Goal: Task Accomplishment & Management: Manage account settings

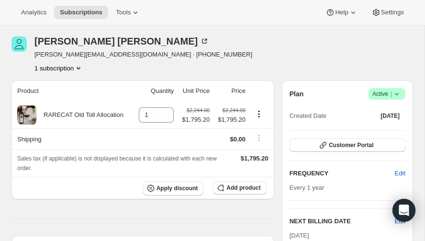
scroll to position [34, 0]
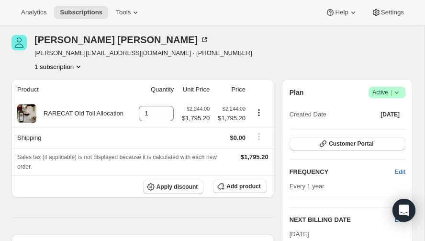
click at [398, 92] on icon at bounding box center [397, 93] width 10 height 10
click at [308, 45] on div "Michael Crouch mike@midnatgas.com · +18126172000 1 subscription" at bounding box center [211, 53] width 401 height 36
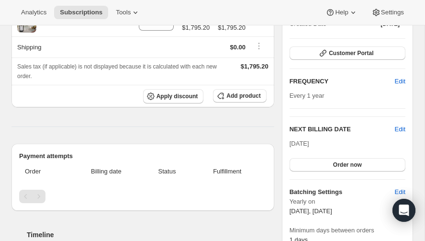
scroll to position [0, 0]
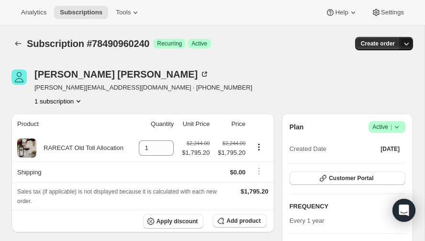
click at [409, 44] on icon "button" at bounding box center [406, 44] width 10 height 10
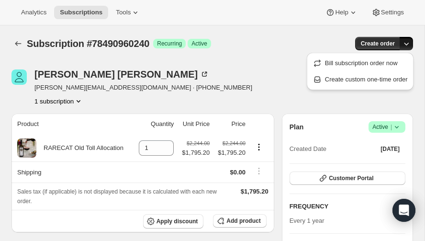
click at [199, 85] on div "Michael Crouch mike@midnatgas.com · +18126172000 1 subscription" at bounding box center [151, 87] width 281 height 36
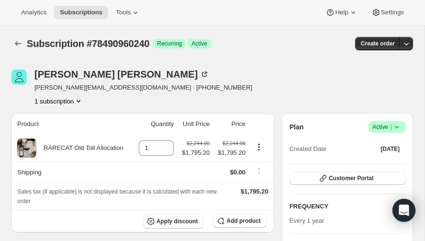
click at [80, 99] on icon "Product actions" at bounding box center [79, 101] width 10 height 10
click at [176, 97] on div "Michael Crouch mike@midnatgas.com · +18126172000 1 subscription" at bounding box center [151, 87] width 281 height 36
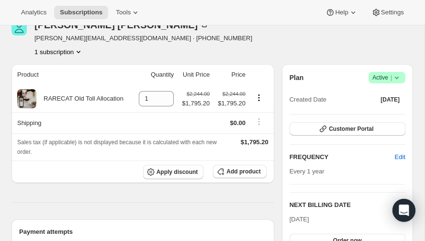
scroll to position [72, 0]
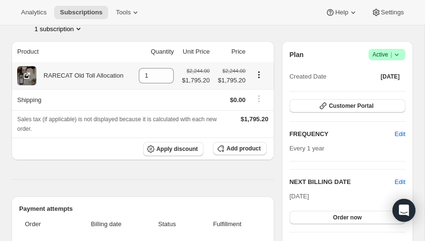
click at [257, 73] on icon "Product actions" at bounding box center [259, 75] width 10 height 10
click at [257, 74] on icon "Product actions" at bounding box center [259, 75] width 10 height 10
click at [351, 103] on span "Customer Portal" at bounding box center [351, 106] width 44 height 8
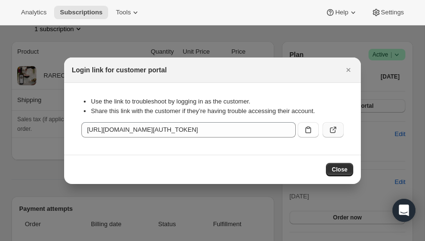
click at [332, 127] on icon ":rc0:" at bounding box center [333, 130] width 10 height 10
click at [330, 127] on icon ":rc0:" at bounding box center [333, 130] width 10 height 10
click at [334, 170] on span "Close" at bounding box center [339, 170] width 16 height 8
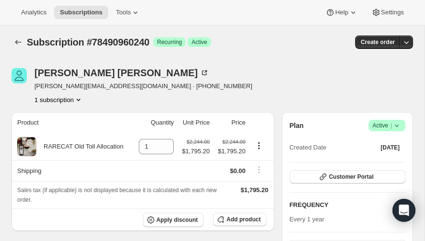
scroll to position [0, 0]
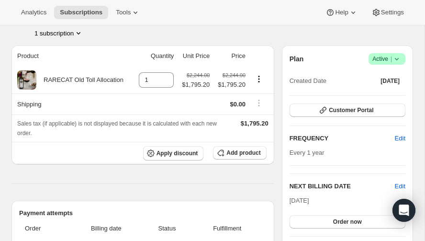
scroll to position [69, 0]
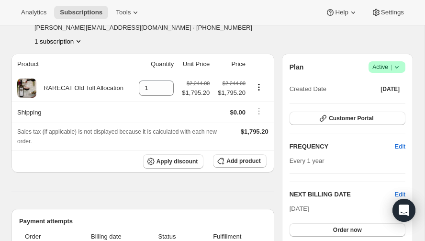
scroll to position [53, 0]
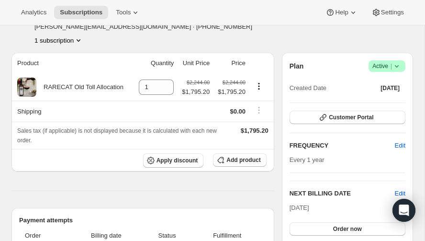
scroll to position [57, 0]
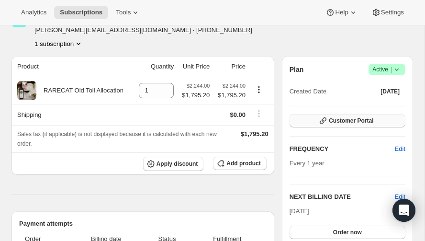
click at [346, 118] on span "Customer Portal" at bounding box center [351, 121] width 44 height 8
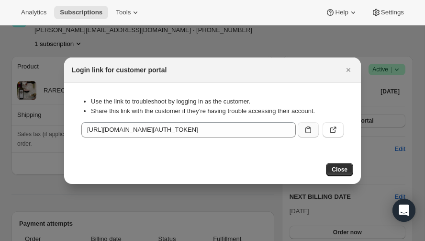
click at [308, 128] on icon ":rbv:" at bounding box center [308, 130] width 10 height 10
click at [332, 128] on icon ":rbv:" at bounding box center [333, 130] width 10 height 10
click at [347, 69] on icon "Close" at bounding box center [348, 70] width 10 height 10
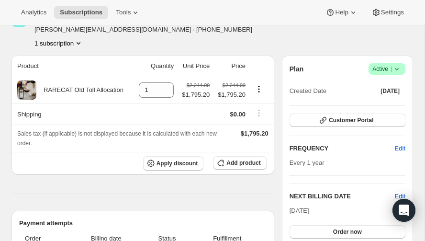
scroll to position [60, 0]
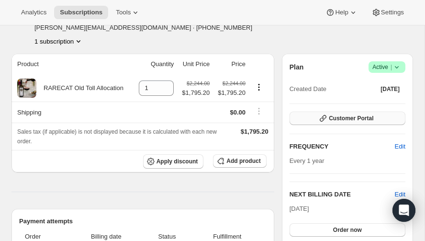
click at [349, 116] on span "Customer Portal" at bounding box center [351, 118] width 44 height 8
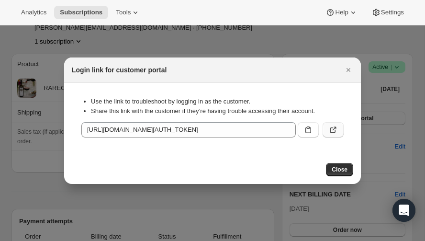
click at [332, 130] on icon ":rbv:" at bounding box center [334, 128] width 4 height 4
click at [348, 66] on icon "Close" at bounding box center [348, 70] width 10 height 10
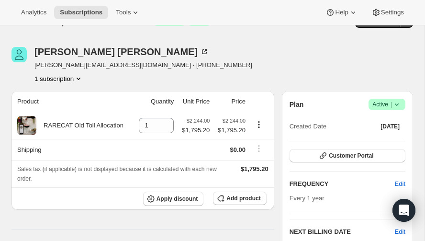
scroll to position [0, 0]
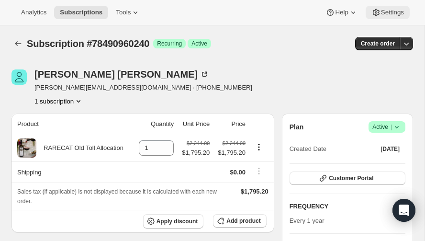
click at [393, 11] on span "Settings" at bounding box center [392, 13] width 23 height 8
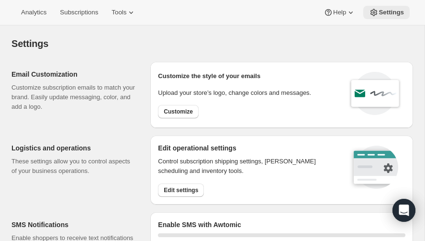
select select "22:00"
select select "09:00"
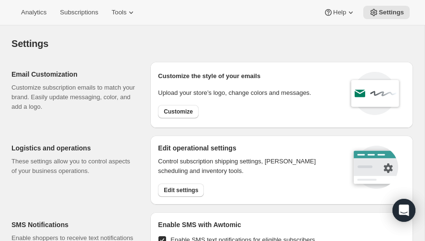
click at [165, 58] on div "Settings. This page is ready Settings" at bounding box center [211, 43] width 401 height 36
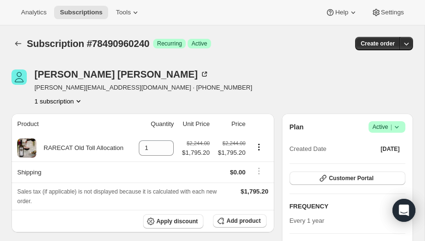
click at [79, 99] on icon "Product actions" at bounding box center [79, 101] width 10 height 10
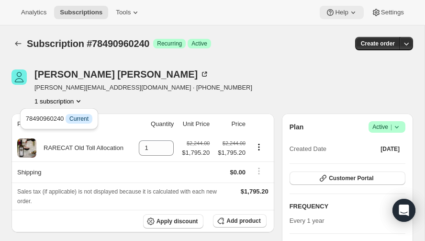
click at [350, 12] on icon at bounding box center [353, 13] width 10 height 10
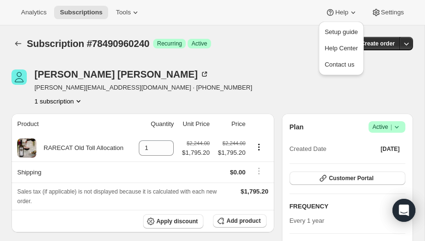
click at [266, 57] on div "Subscription #78490960240. This page is ready Subscription #78490960240 Success…" at bounding box center [211, 43] width 401 height 36
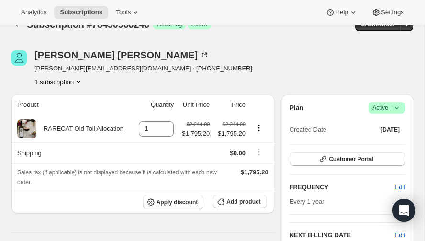
scroll to position [41, 0]
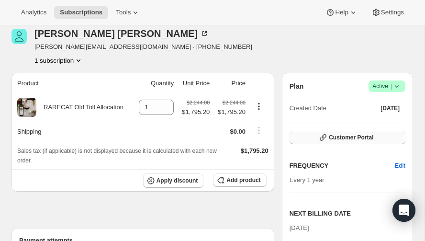
click at [349, 135] on span "Customer Portal" at bounding box center [351, 137] width 44 height 8
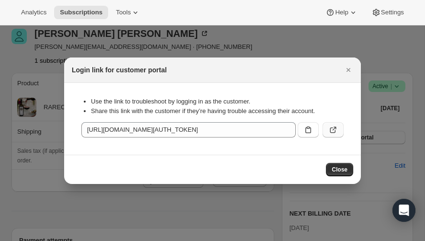
click at [332, 127] on icon ":reg:" at bounding box center [333, 130] width 6 height 6
click at [349, 68] on icon "Close" at bounding box center [348, 70] width 4 height 4
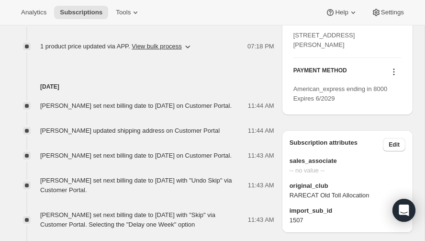
scroll to position [497, 0]
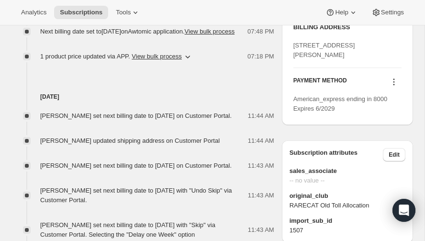
click at [392, 87] on icon at bounding box center [394, 82] width 10 height 10
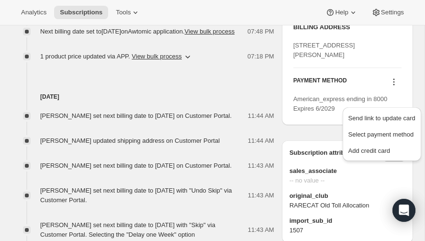
click at [392, 87] on icon at bounding box center [394, 82] width 10 height 10
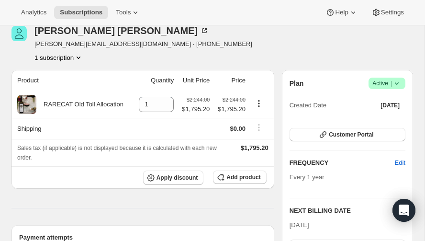
scroll to position [0, 0]
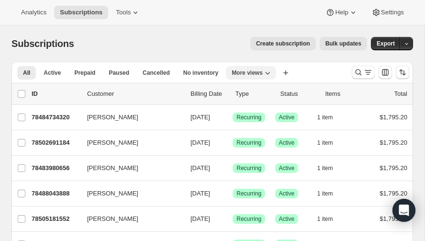
click at [263, 71] on icon "More views" at bounding box center [268, 73] width 10 height 10
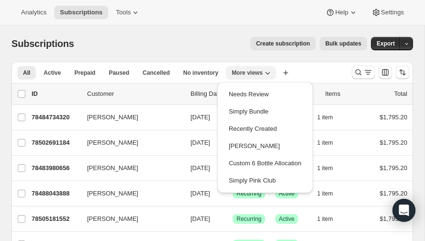
click at [263, 71] on icon "More views" at bounding box center [268, 73] width 10 height 10
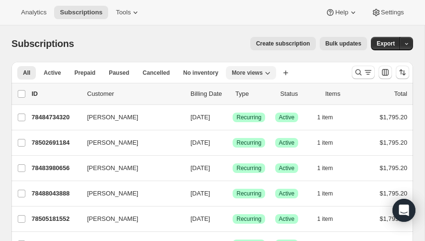
click at [265, 72] on icon "More views" at bounding box center [267, 73] width 5 height 3
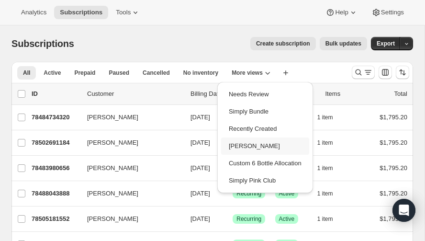
click at [251, 144] on button "Audrey Bundles" at bounding box center [265, 145] width 88 height 17
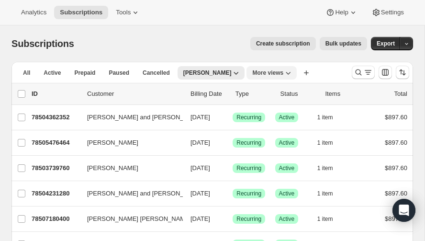
click at [283, 69] on icon "More views" at bounding box center [288, 73] width 10 height 10
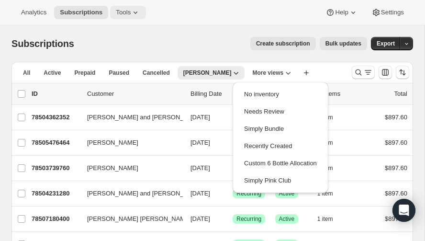
click at [133, 11] on icon at bounding box center [136, 13] width 10 height 10
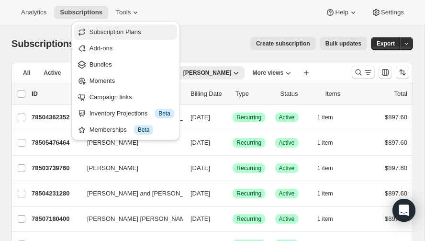
click at [115, 30] on span "Subscription Plans" at bounding box center [115, 31] width 52 height 7
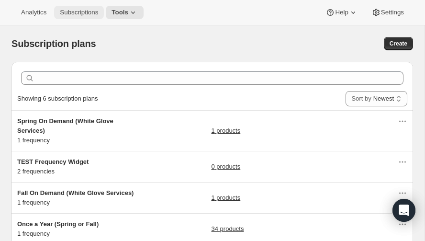
click at [83, 11] on span "Subscriptions" at bounding box center [79, 13] width 38 height 8
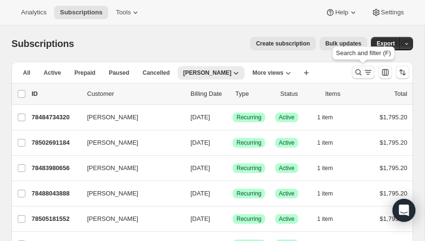
click at [368, 71] on icon "Search and filter results" at bounding box center [368, 72] width 10 height 10
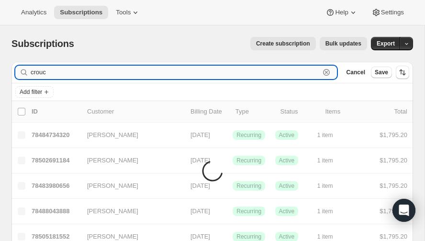
type input "crouch"
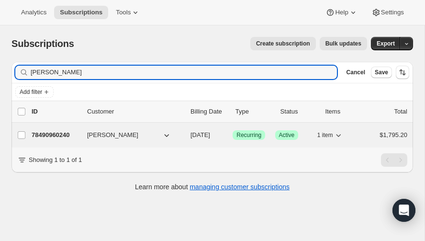
click at [166, 133] on icon "button" at bounding box center [167, 135] width 10 height 10
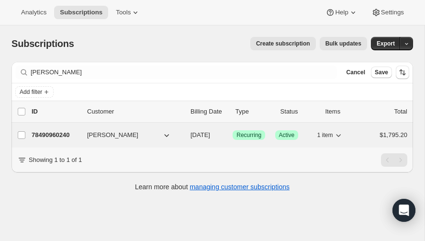
click at [166, 135] on icon "button" at bounding box center [167, 135] width 10 height 10
click at [166, 134] on icon "button" at bounding box center [167, 135] width 10 height 10
click at [52, 132] on p "78490960240" at bounding box center [56, 135] width 48 height 10
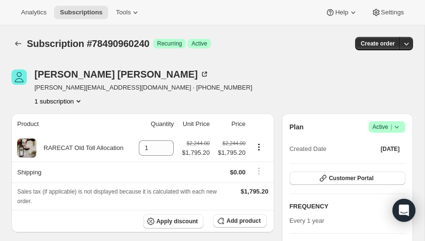
click at [78, 99] on icon "Product actions" at bounding box center [79, 101] width 10 height 10
click at [279, 74] on div "Michael Crouch mike@midnatgas.com · +18126172000 1 subscription" at bounding box center [151, 87] width 281 height 36
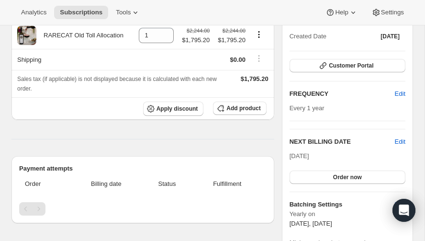
scroll to position [113, 0]
